Goal: Register for event/course

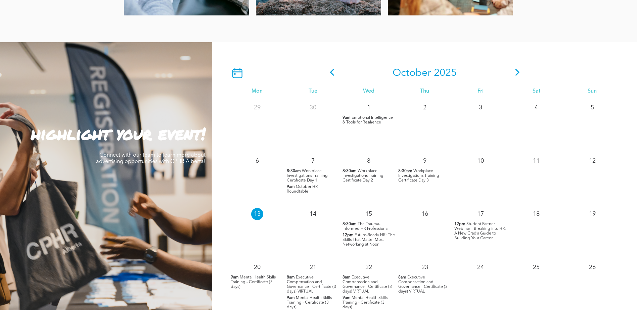
scroll to position [538, 0]
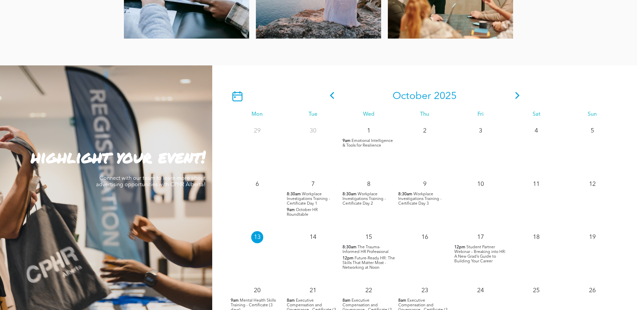
click at [308, 200] on span "Workplace Investigations Training - Certificate Day 1" at bounding box center [308, 199] width 43 height 13
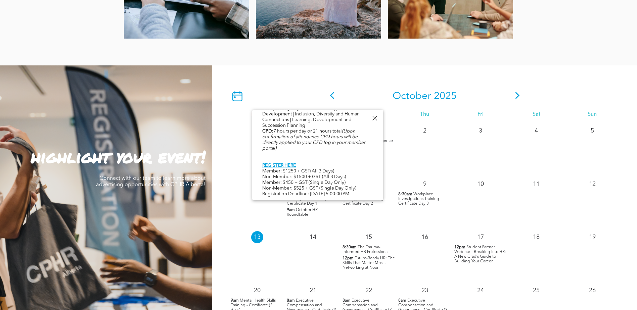
scroll to position [571, 0]
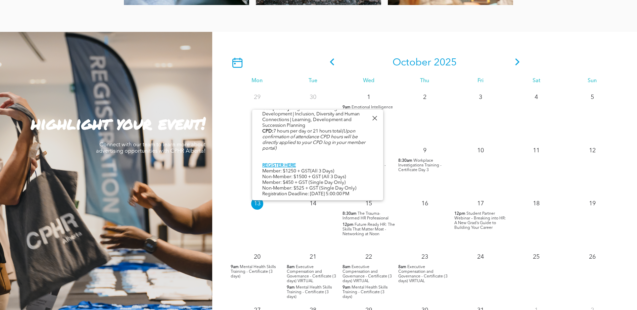
click at [373, 120] on div at bounding box center [374, 118] width 9 height 9
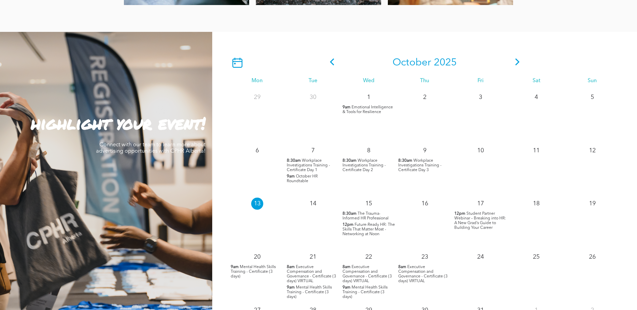
click at [519, 62] on icon at bounding box center [518, 61] width 10 height 7
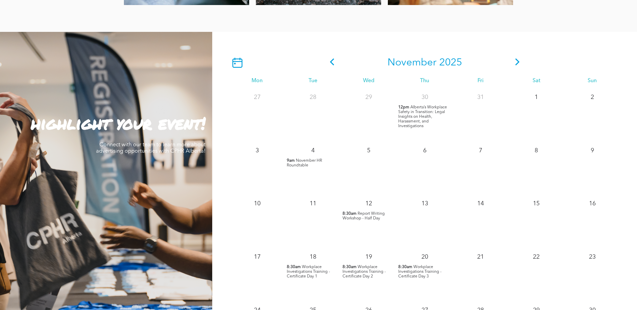
scroll to position [605, 0]
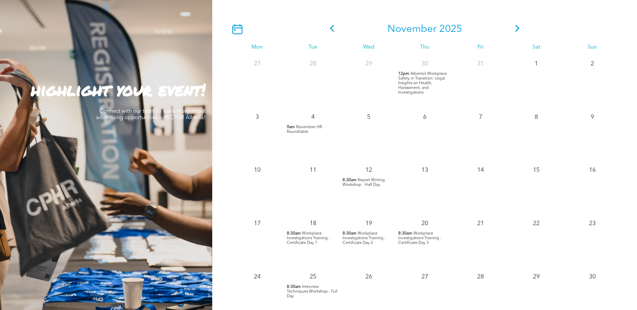
drag, startPoint x: 306, startPoint y: 237, endPoint x: 312, endPoint y: 238, distance: 6.9
click at [306, 237] on span "Workplace Investigations Training - Certificate Day 1" at bounding box center [308, 238] width 43 height 13
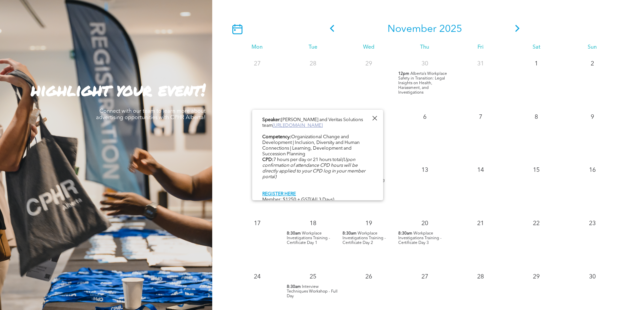
scroll to position [346, 0]
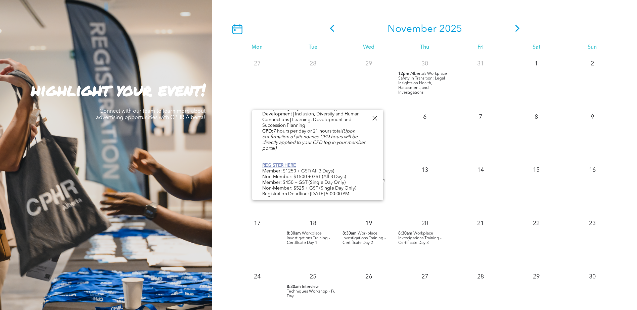
click at [289, 163] on link "REGISTER HERE" at bounding box center [279, 165] width 34 height 5
click at [236, 207] on div "10" at bounding box center [257, 188] width 56 height 53
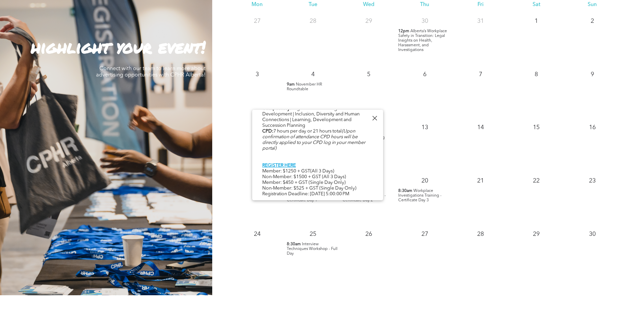
scroll to position [672, 0]
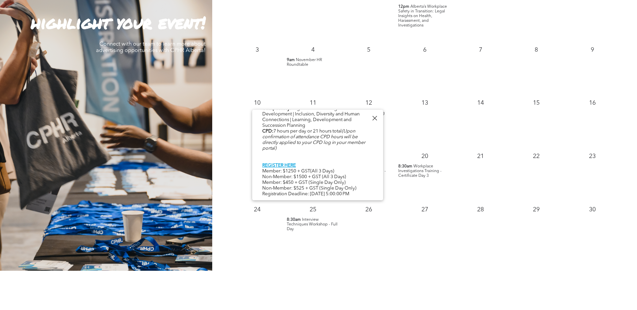
click at [375, 117] on div at bounding box center [374, 118] width 9 height 9
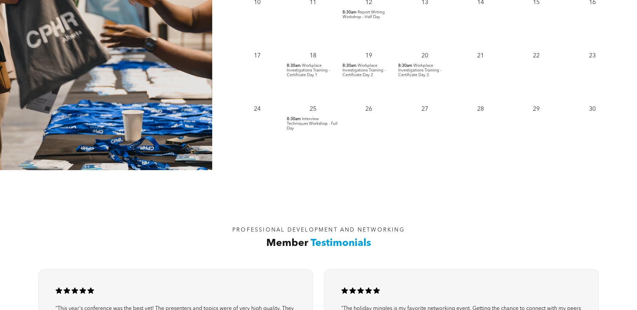
scroll to position [1017, 0]
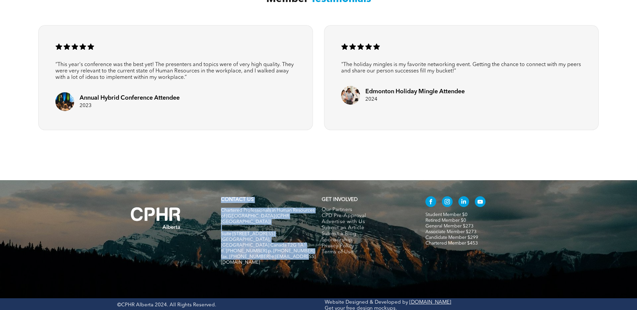
drag, startPoint x: 298, startPoint y: 245, endPoint x: 222, endPoint y: 202, distance: 87.5
click at [222, 202] on div "CONTACT US Chartered Professionals in Human Resources of Alberta (CPHR Alberta)…" at bounding box center [268, 234] width 101 height 81
drag, startPoint x: 222, startPoint y: 202, endPoint x: 227, endPoint y: 203, distance: 4.8
copy div "CONTACT US Chartered Professionals in Human Resources of Alberta (CPHR Alberta)…"
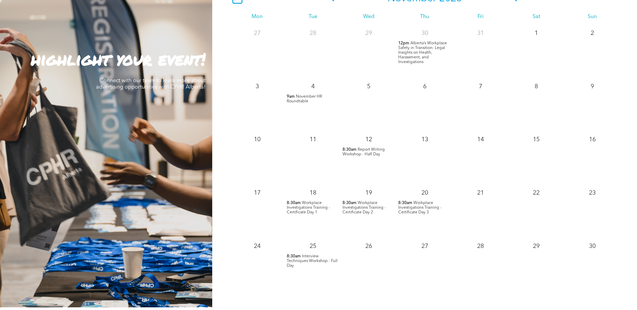
scroll to position [614, 0]
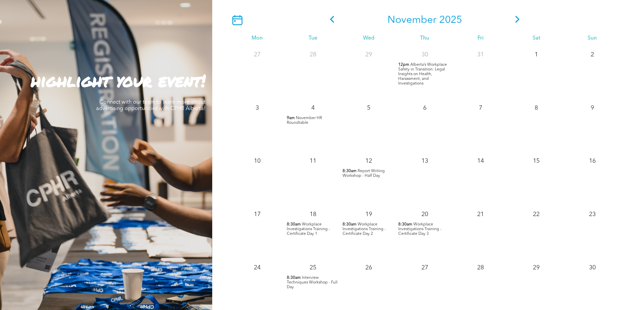
click at [428, 237] on div "20 8:30am Workplace Investigations Training - Certificate Day 3" at bounding box center [425, 232] width 56 height 53
click at [425, 233] on span "Workplace Investigations Training - Certificate Day 3" at bounding box center [419, 229] width 43 height 13
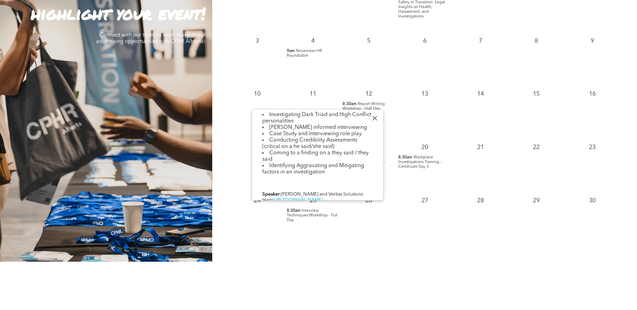
scroll to position [244, 0]
click at [375, 119] on div at bounding box center [374, 118] width 9 height 9
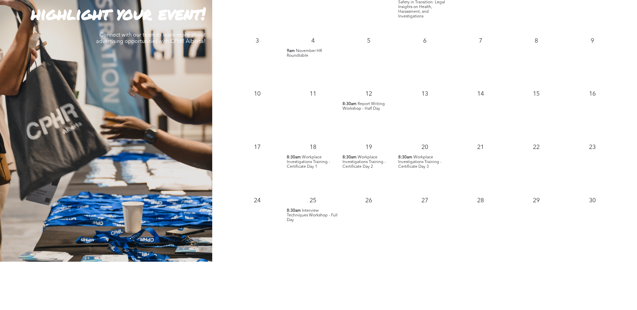
click at [315, 164] on span "Workplace Investigations Training - Certificate Day 1" at bounding box center [308, 162] width 43 height 13
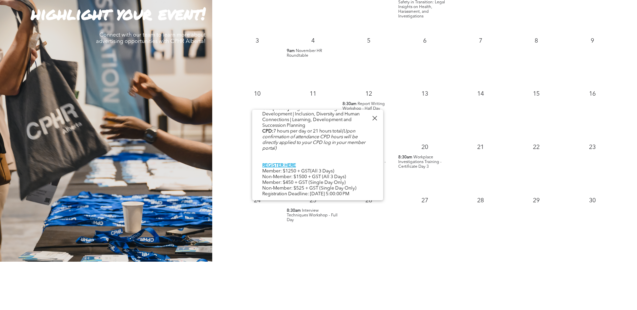
scroll to position [346, 0]
click at [283, 163] on link "REGISTER HERE" at bounding box center [279, 165] width 34 height 5
